Goal: Task Accomplishment & Management: Use online tool/utility

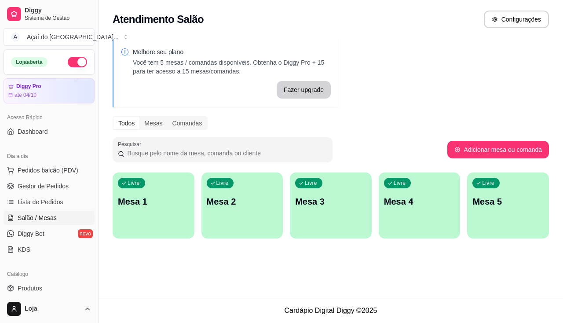
click at [167, 187] on div "Livre Mesa 1" at bounding box center [154, 199] width 82 height 55
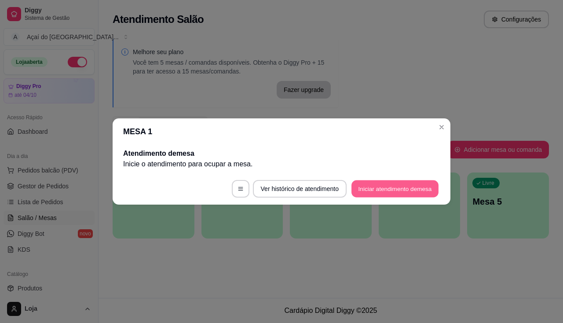
click at [379, 193] on button "Iniciar atendimento de mesa" at bounding box center [394, 188] width 87 height 17
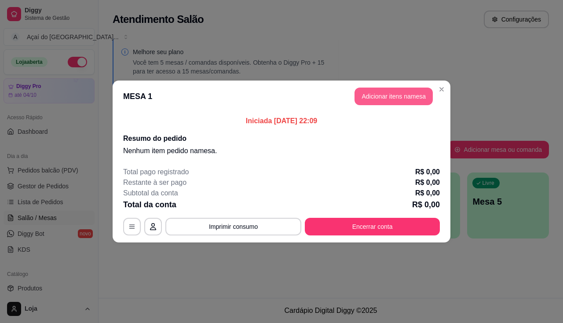
click at [415, 105] on button "Adicionar itens na mesa" at bounding box center [393, 96] width 78 height 18
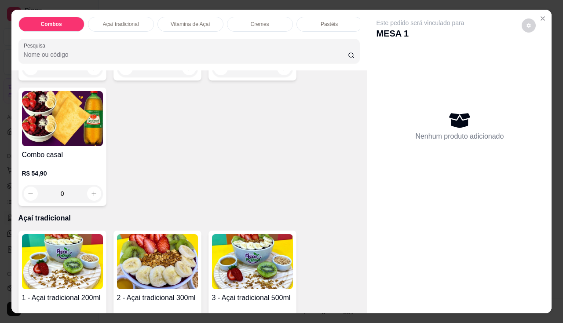
scroll to position [352, 0]
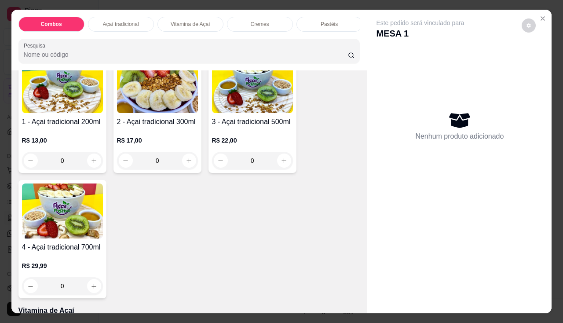
click at [66, 127] on h4 "1 - Açai tradicional 200ml" at bounding box center [62, 121] width 81 height 11
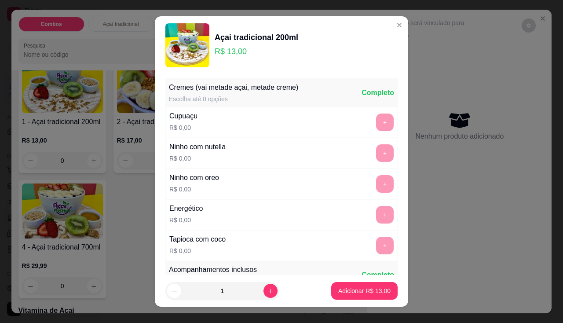
scroll to position [88, 0]
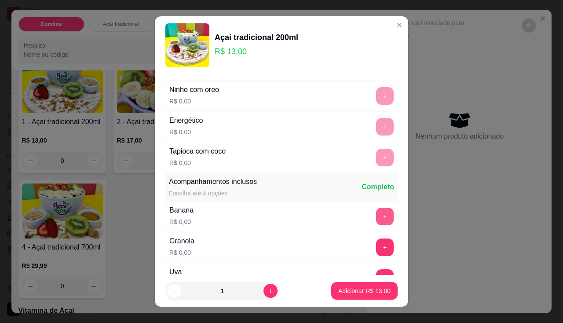
click at [376, 213] on button "+" at bounding box center [385, 216] width 18 height 18
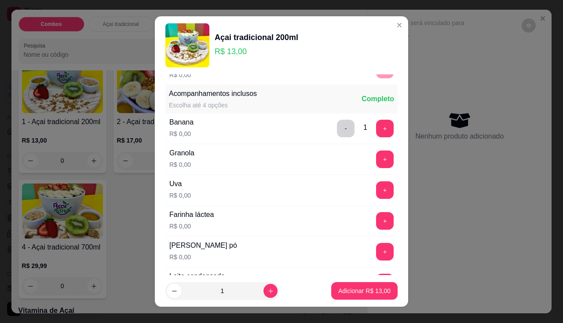
scroll to position [220, 0]
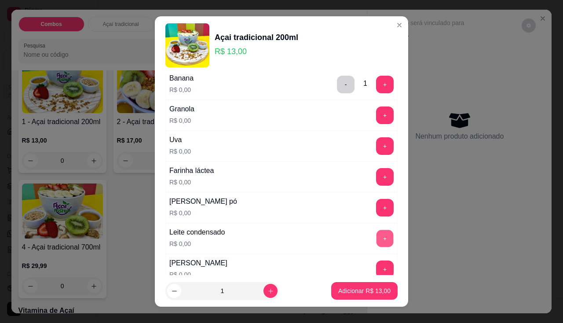
click at [376, 238] on button "+" at bounding box center [384, 237] width 17 height 17
click at [376, 203] on button "+" at bounding box center [384, 207] width 17 height 17
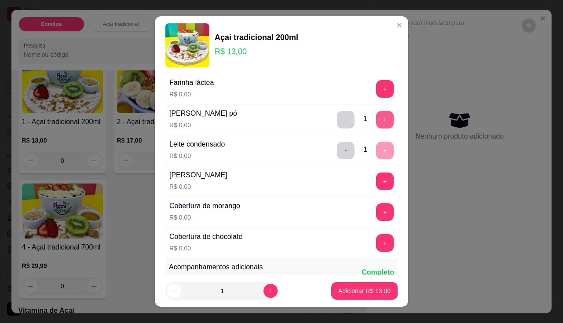
scroll to position [352, 0]
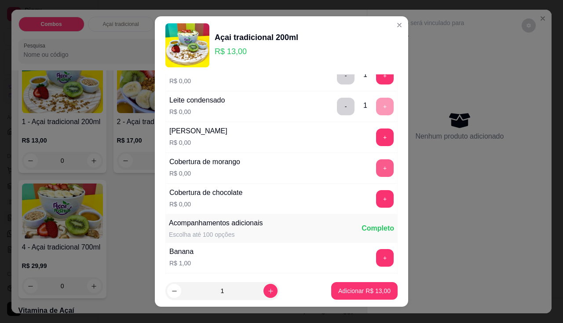
click at [376, 173] on button "+" at bounding box center [385, 168] width 18 height 18
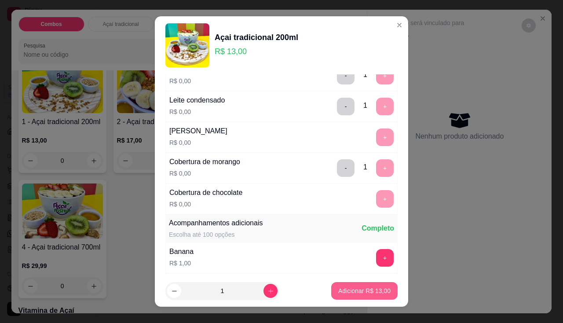
click at [371, 288] on p "Adicionar R$ 13,00" at bounding box center [364, 290] width 52 height 9
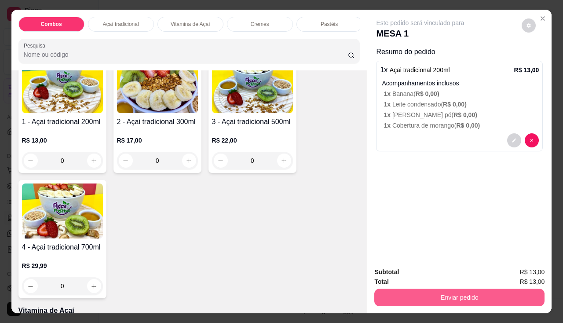
click at [413, 296] on button "Enviar pedido" at bounding box center [459, 297] width 170 height 18
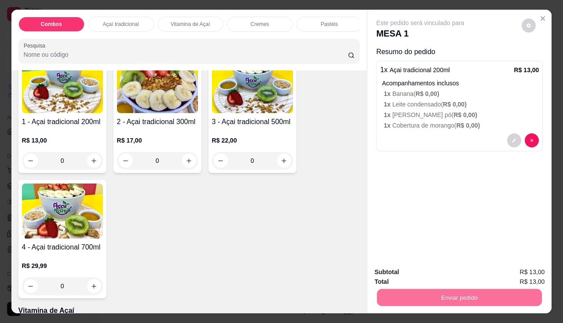
click at [516, 271] on button "Enviar pedido" at bounding box center [522, 272] width 48 height 16
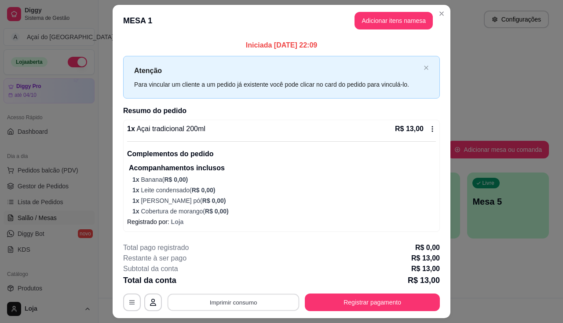
click at [271, 295] on button "Imprimir consumo" at bounding box center [233, 302] width 132 height 17
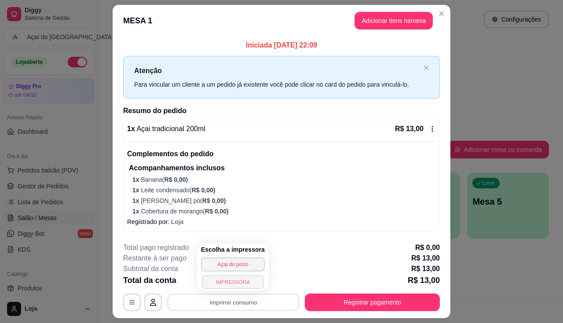
click at [231, 280] on button "IMPRESSORA" at bounding box center [233, 282] width 62 height 14
